Goal: Book appointment/travel/reservation

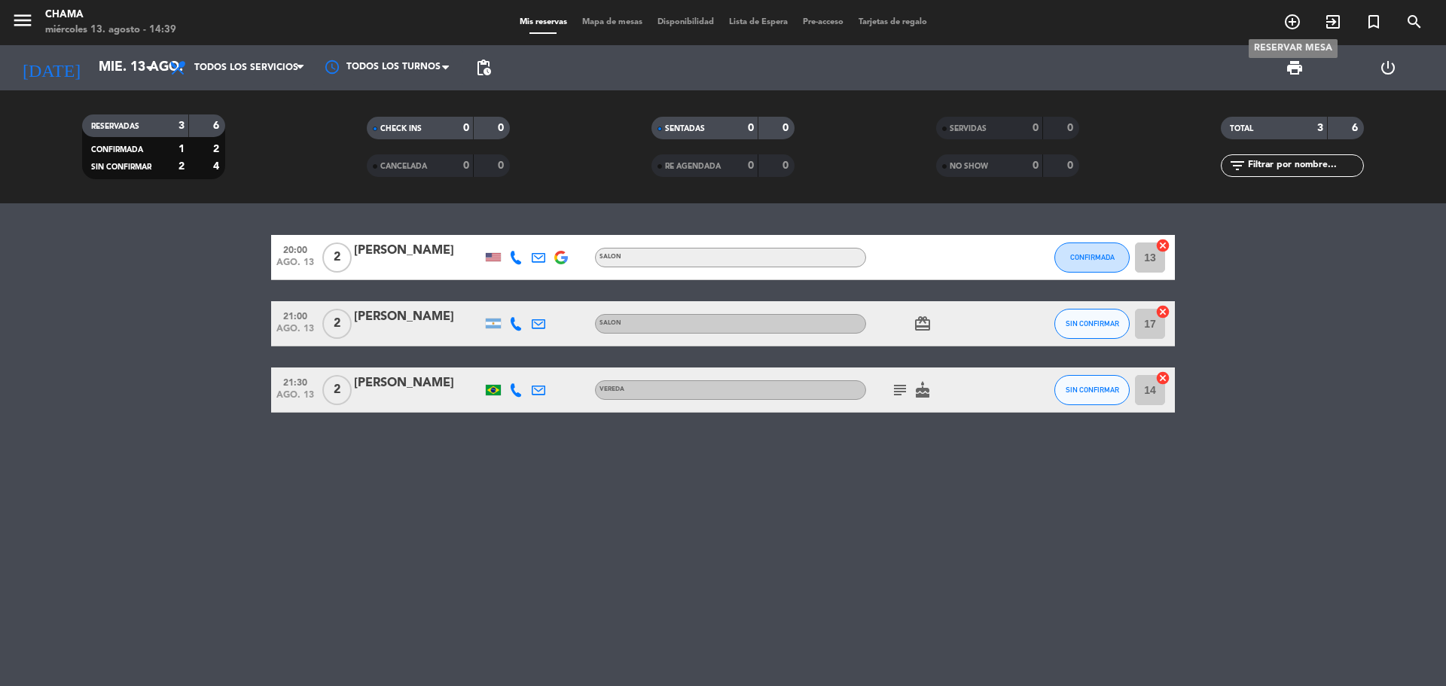
click at [1288, 25] on icon "add_circle_outline" at bounding box center [1293, 22] width 18 height 18
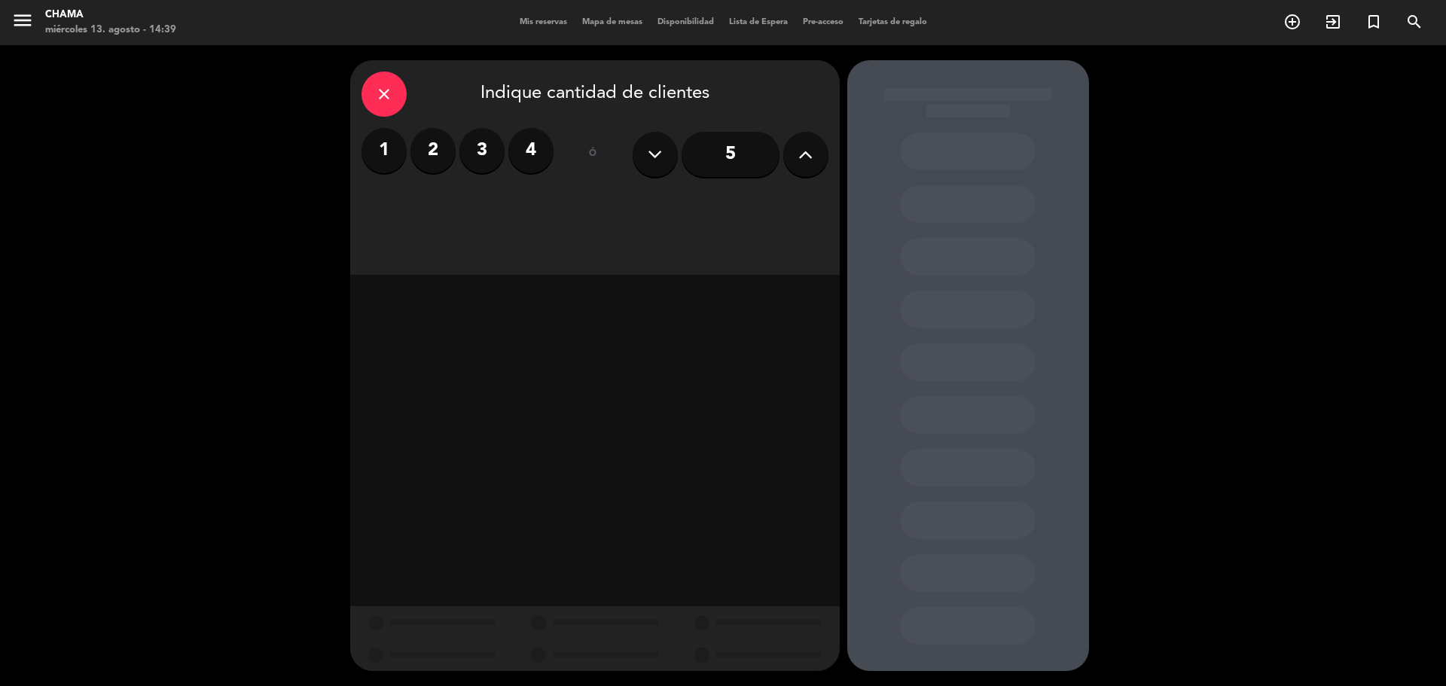
click at [795, 149] on button at bounding box center [805, 154] width 45 height 45
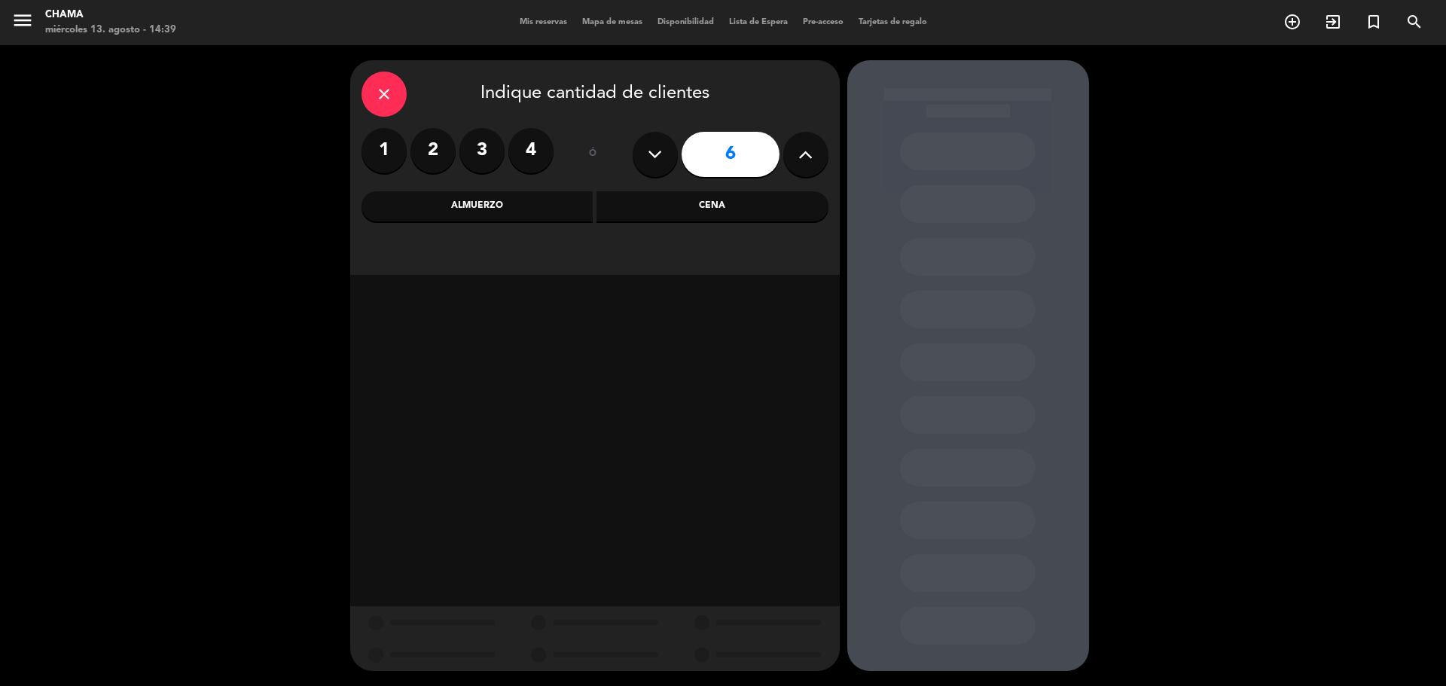
click at [795, 149] on button at bounding box center [805, 154] width 45 height 45
click at [792, 154] on button at bounding box center [805, 154] width 45 height 45
type input "10"
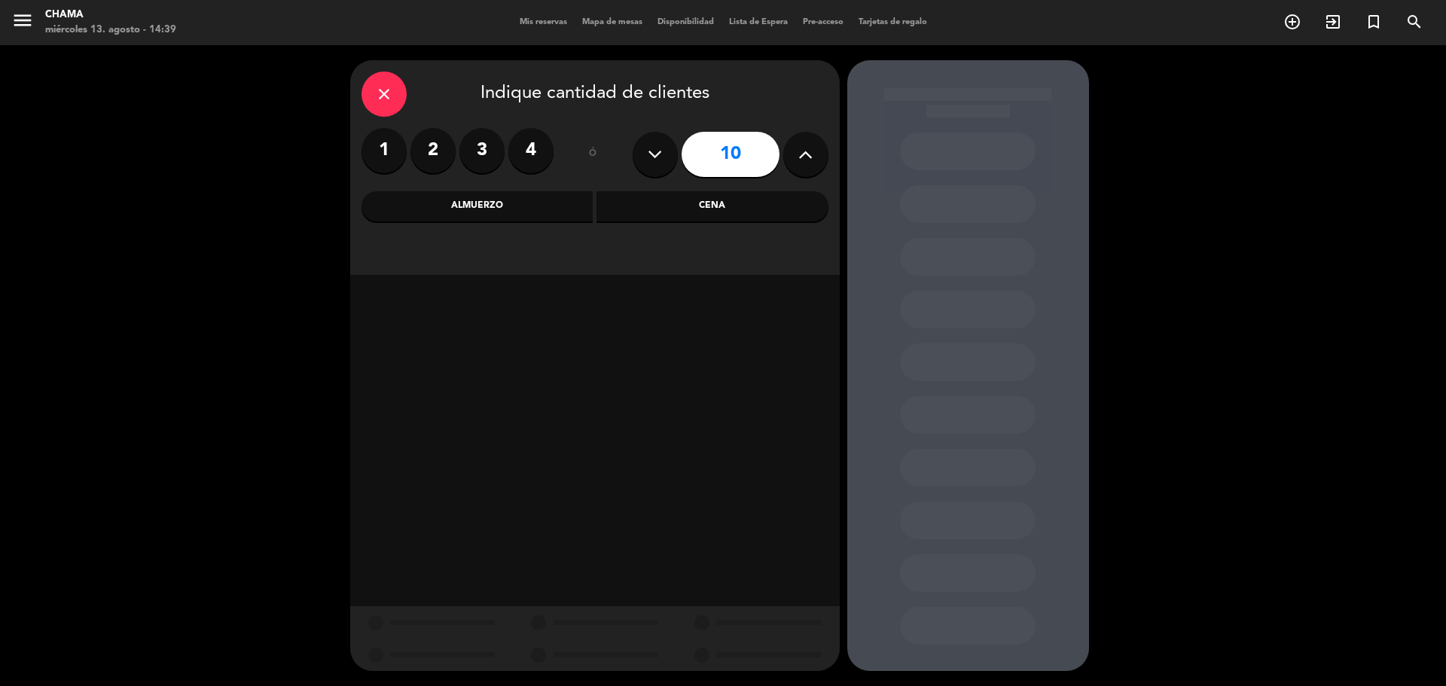
click at [737, 205] on div "Cena" at bounding box center [713, 206] width 232 height 30
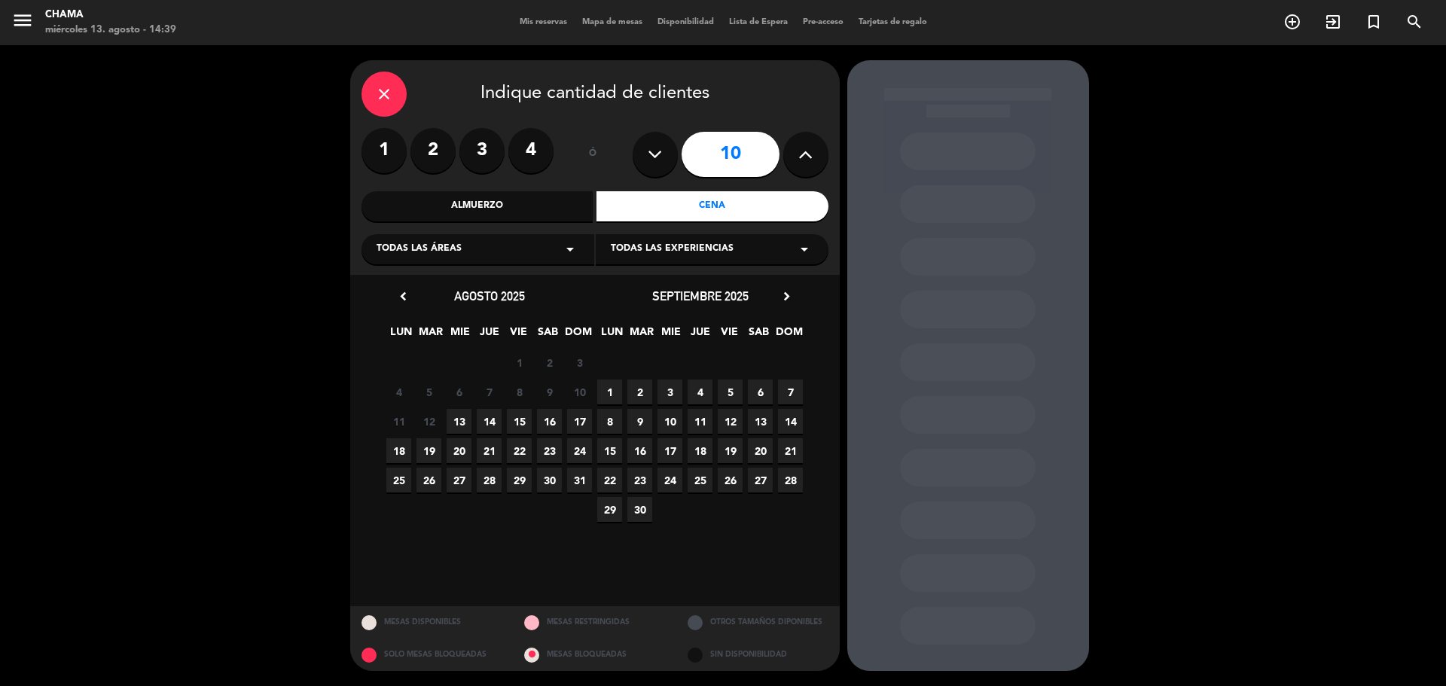
click at [456, 423] on span "13" at bounding box center [459, 421] width 25 height 25
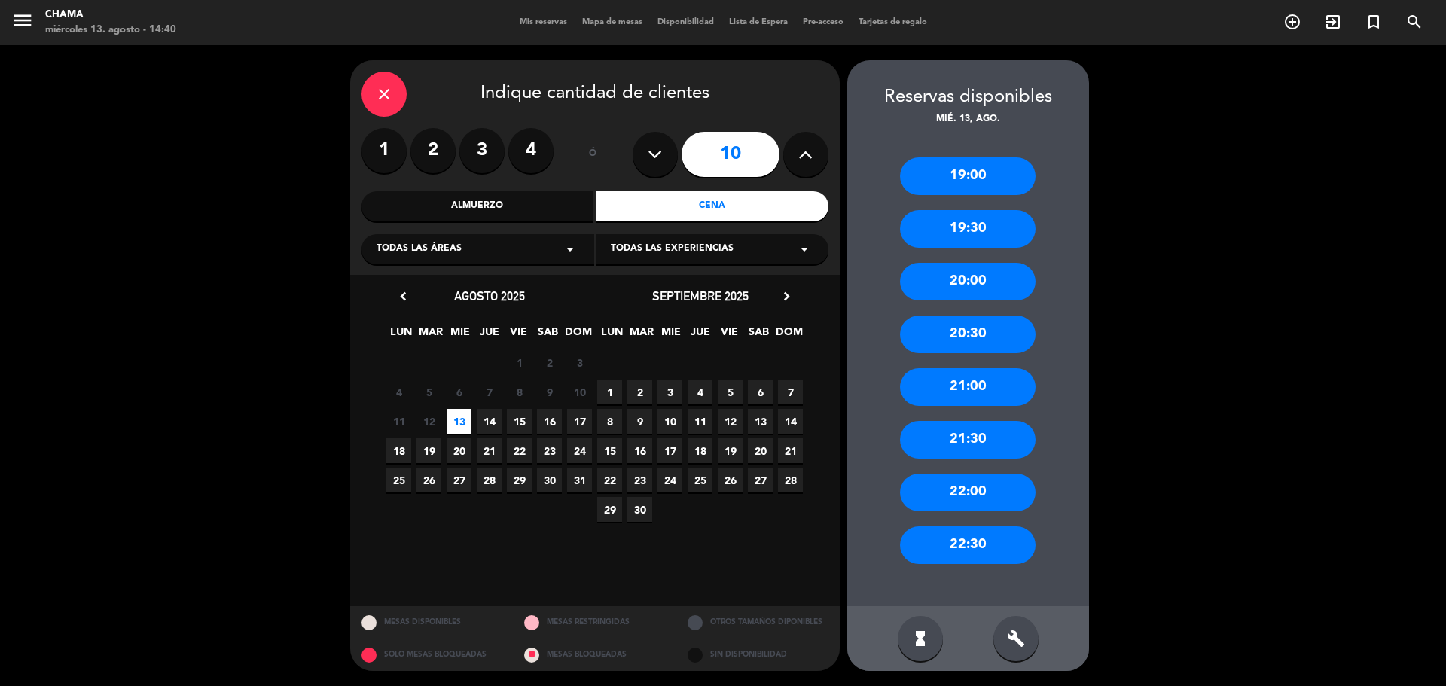
click at [934, 392] on div "21:00" at bounding box center [968, 387] width 136 height 38
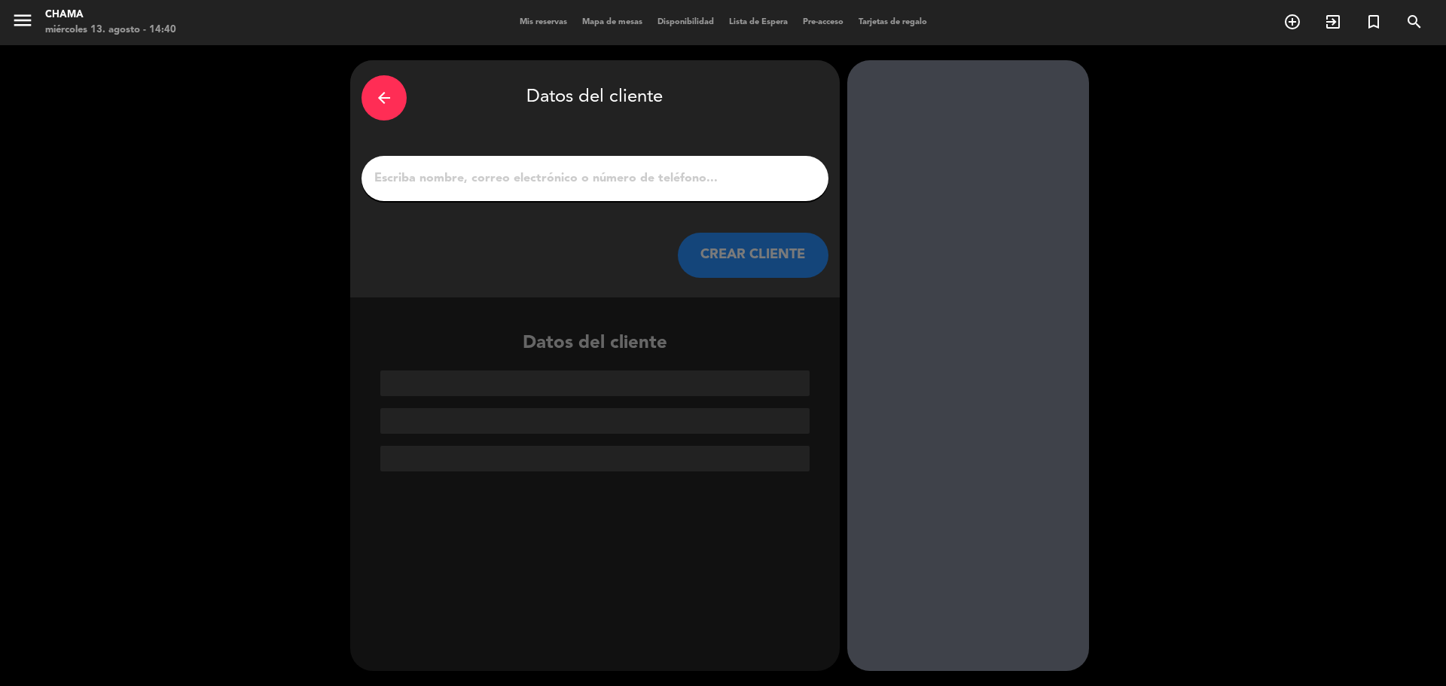
click at [593, 173] on input "1" at bounding box center [595, 178] width 444 height 21
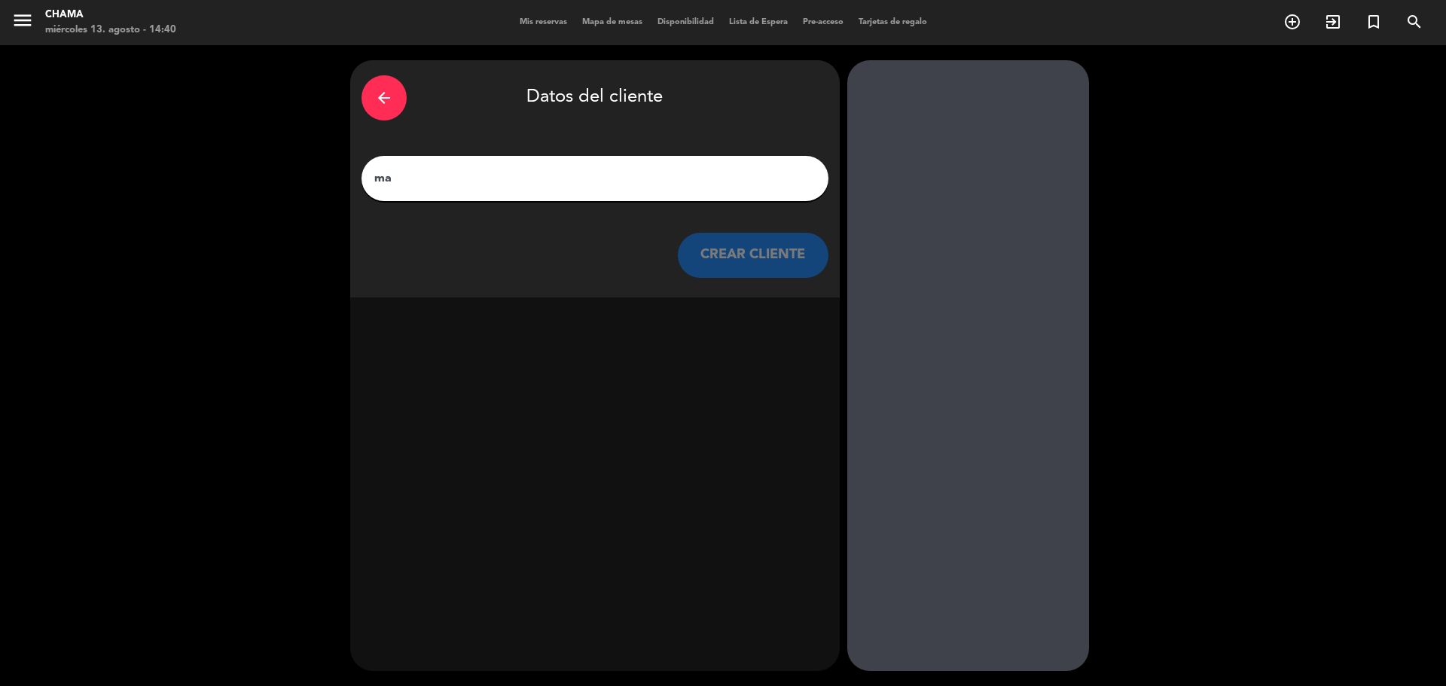
type input "m"
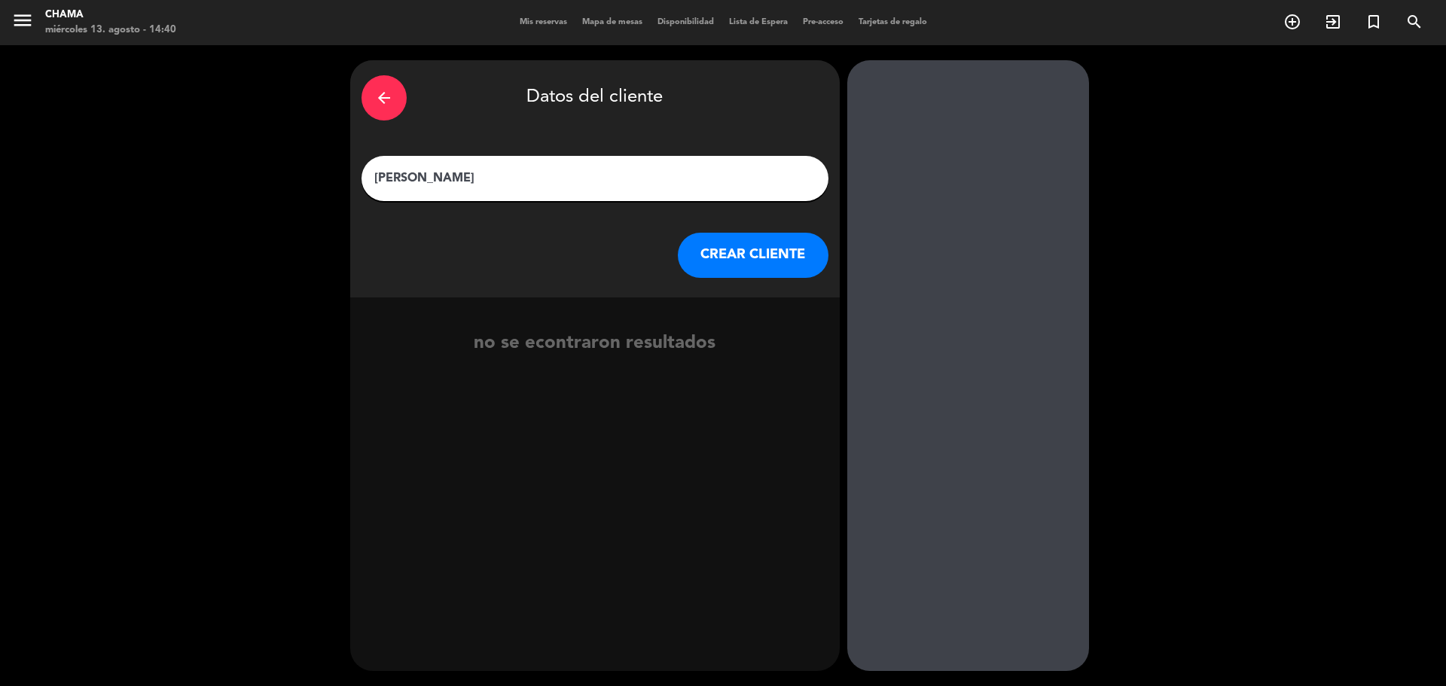
type input "[PERSON_NAME]"
click at [736, 258] on button "CREAR CLIENTE" at bounding box center [753, 255] width 151 height 45
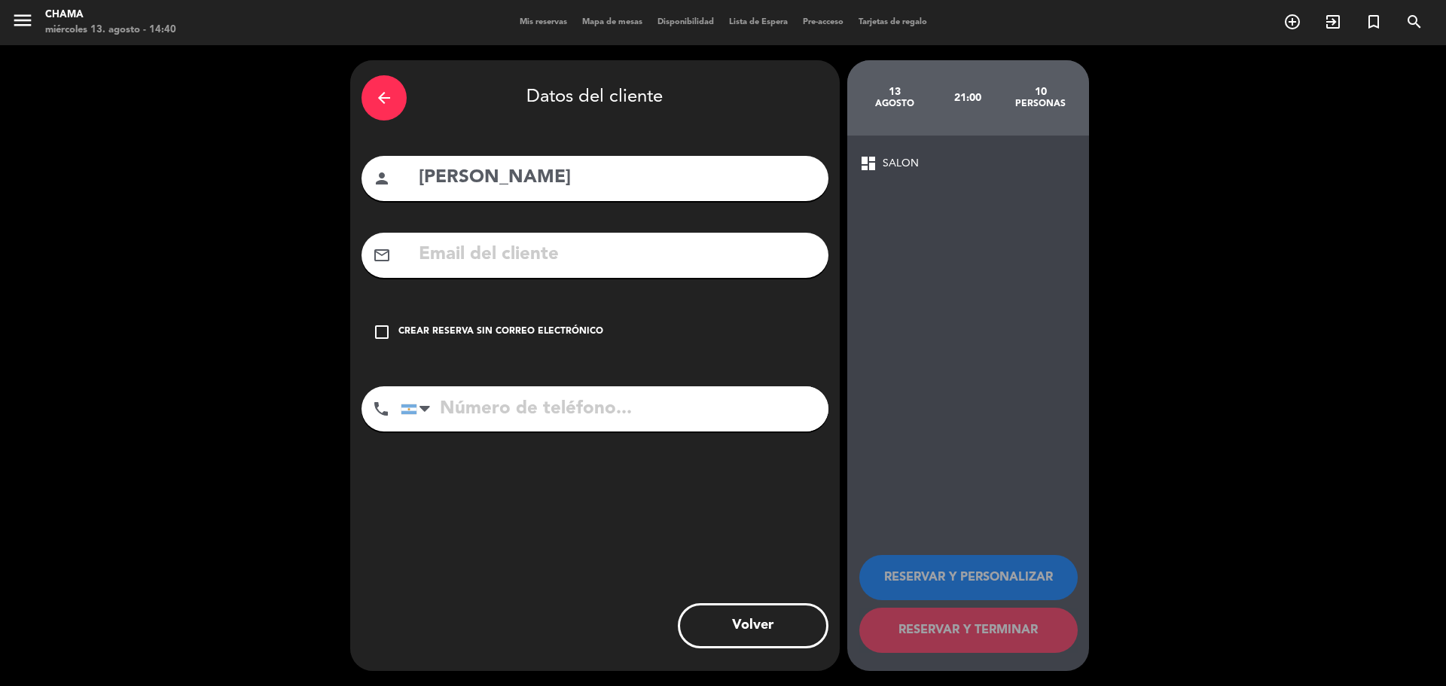
click at [387, 334] on icon "check_box_outline_blank" at bounding box center [382, 332] width 18 height 18
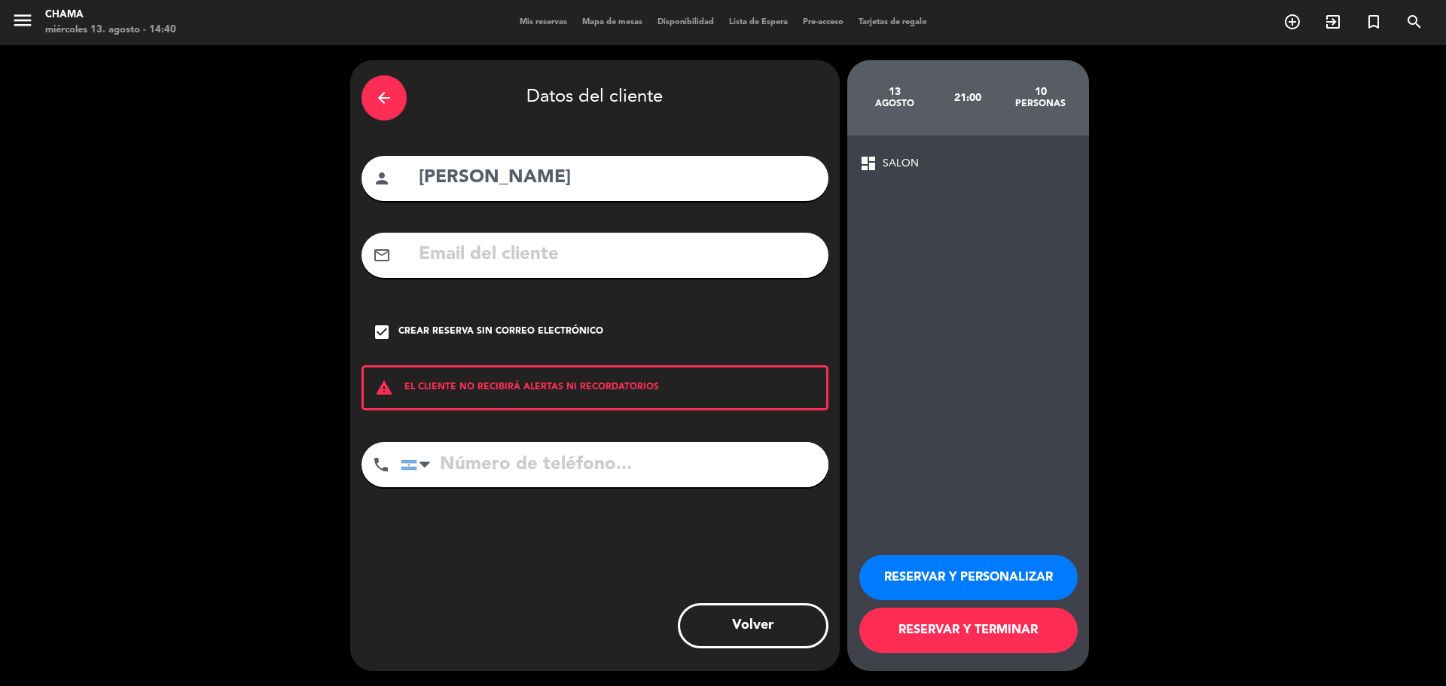
click at [493, 460] on input "tel" at bounding box center [615, 464] width 428 height 45
type input "2615320661"
click at [981, 573] on button "RESERVAR Y PERSONALIZAR" at bounding box center [969, 577] width 218 height 45
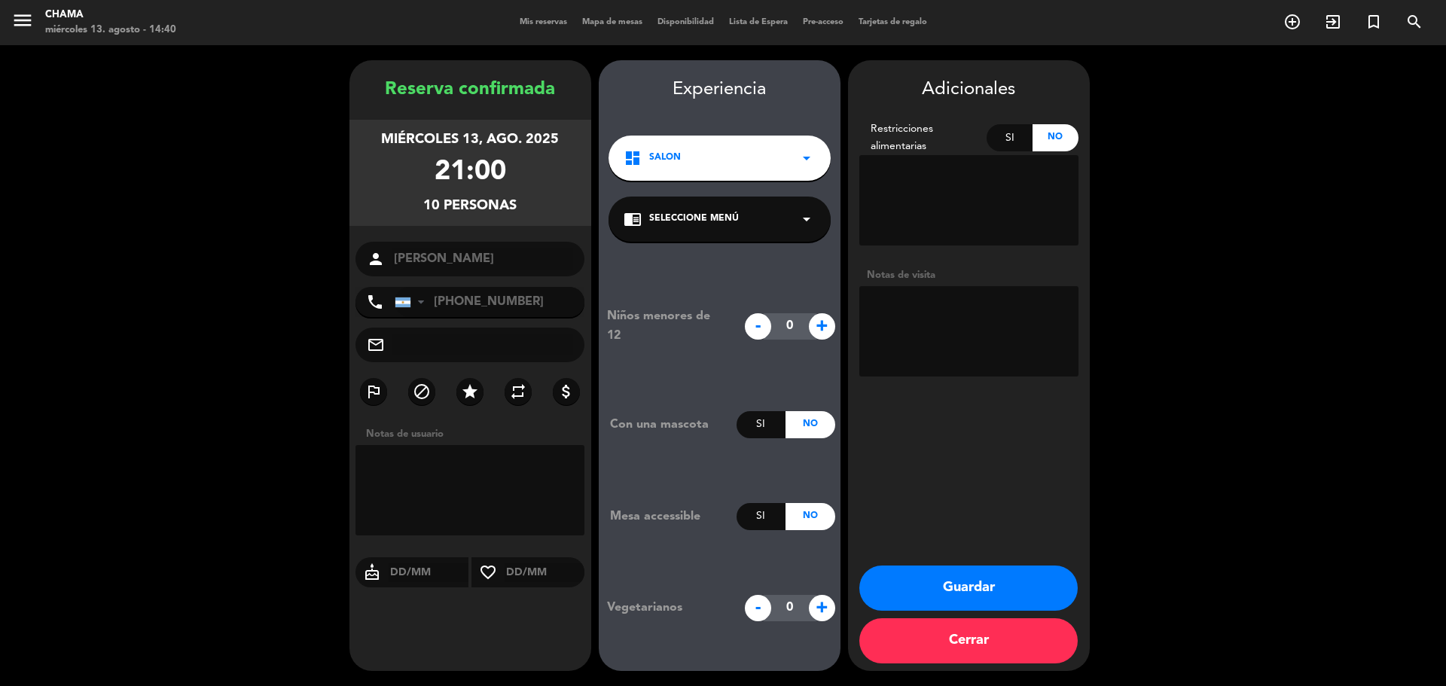
click at [941, 584] on button "Guardar" at bounding box center [969, 588] width 218 height 45
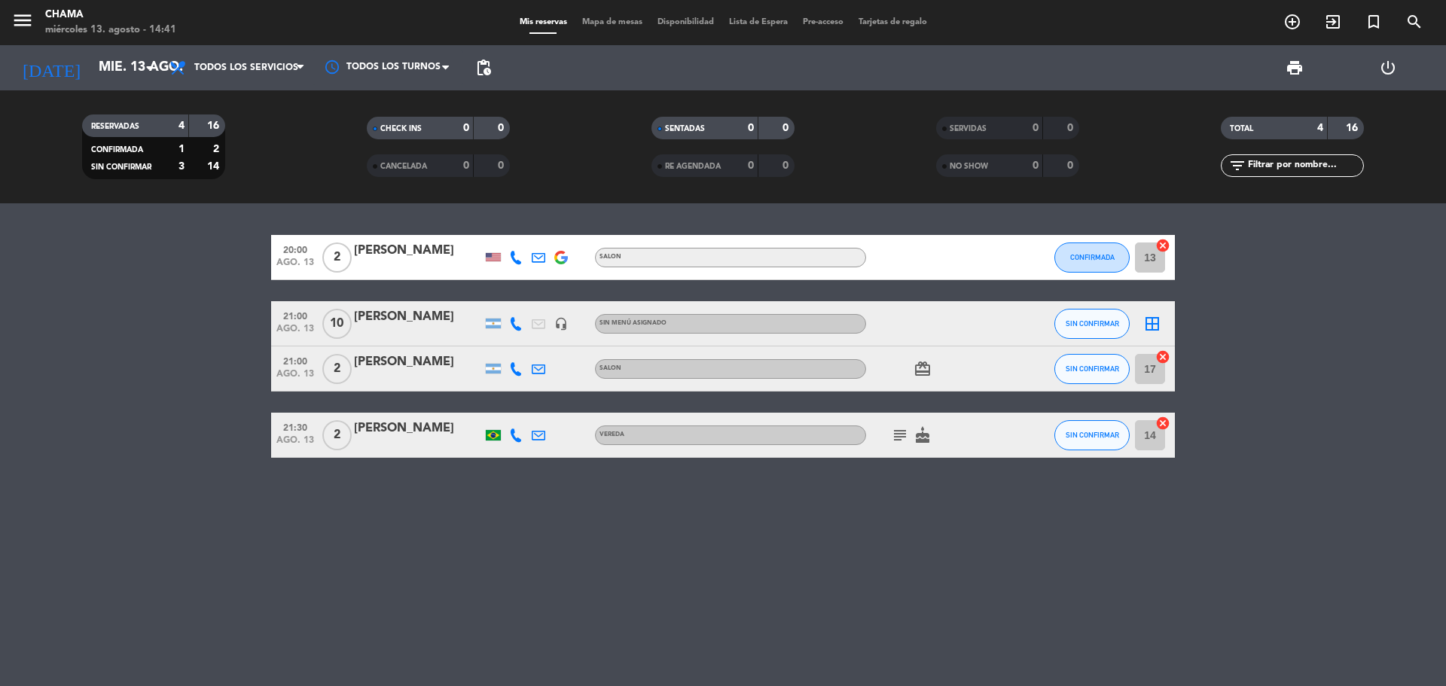
click at [1146, 320] on icon "border_all" at bounding box center [1153, 324] width 18 height 18
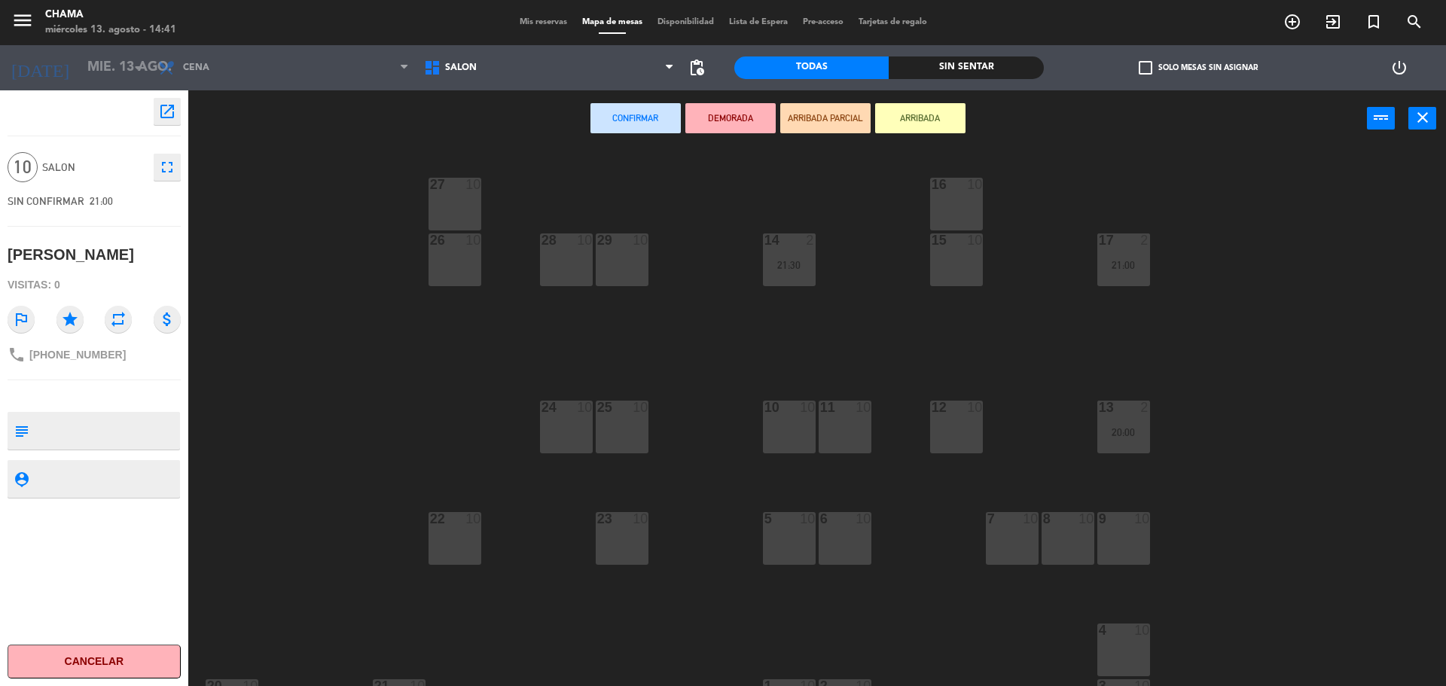
click at [933, 188] on div "16" at bounding box center [932, 185] width 1 height 14
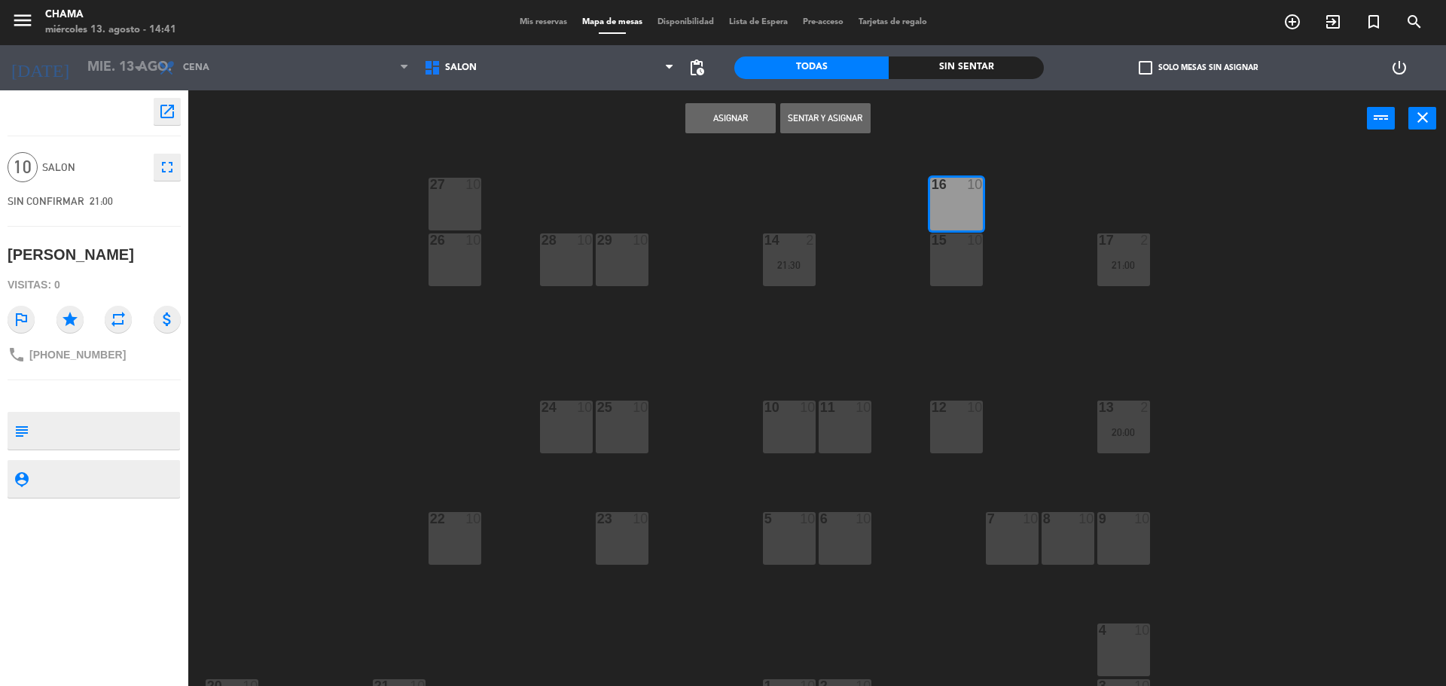
click at [961, 247] on div "15 10" at bounding box center [956, 241] width 53 height 15
click at [746, 117] on button "Asignar" at bounding box center [731, 118] width 90 height 30
